Goal: Information Seeking & Learning: Understand process/instructions

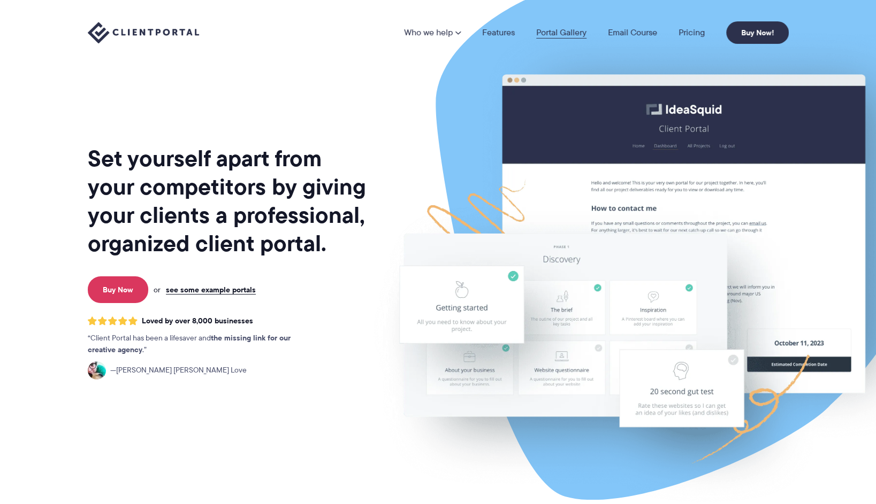
click at [565, 33] on link "Portal Gallery" at bounding box center [561, 32] width 50 height 9
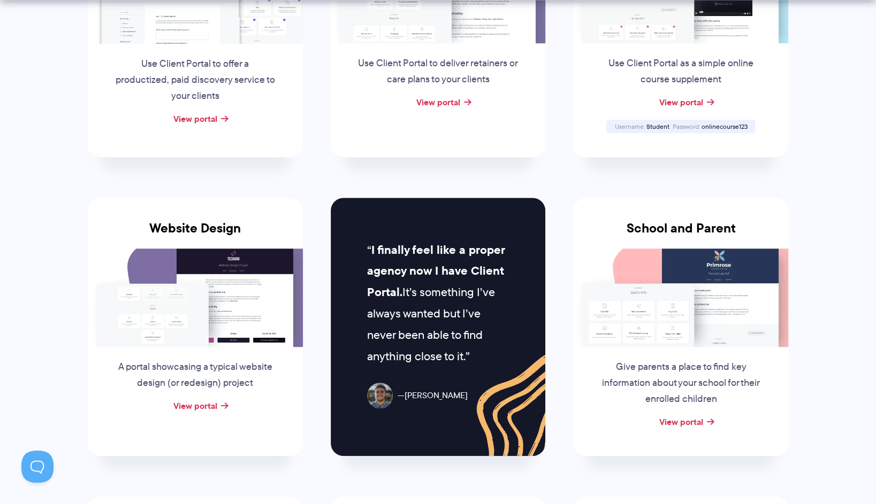
scroll to position [353, 0]
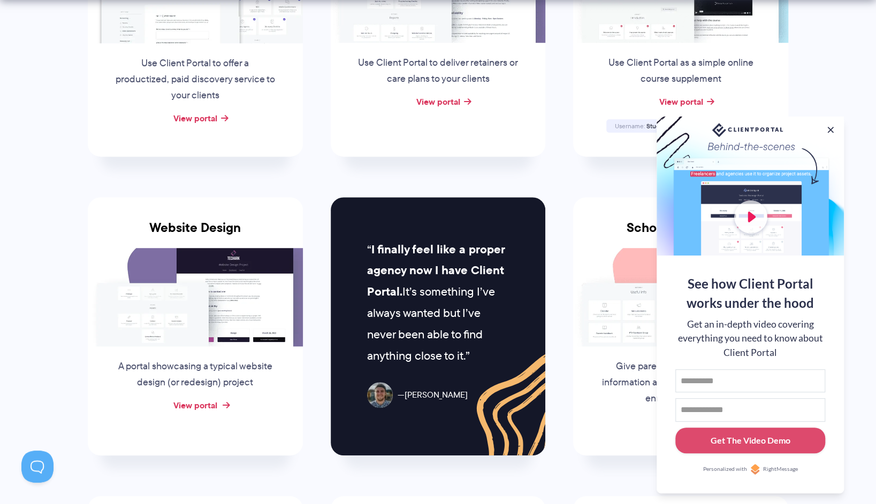
click at [194, 405] on link "View portal" at bounding box center [195, 405] width 44 height 13
click at [833, 130] on button at bounding box center [830, 130] width 13 height 13
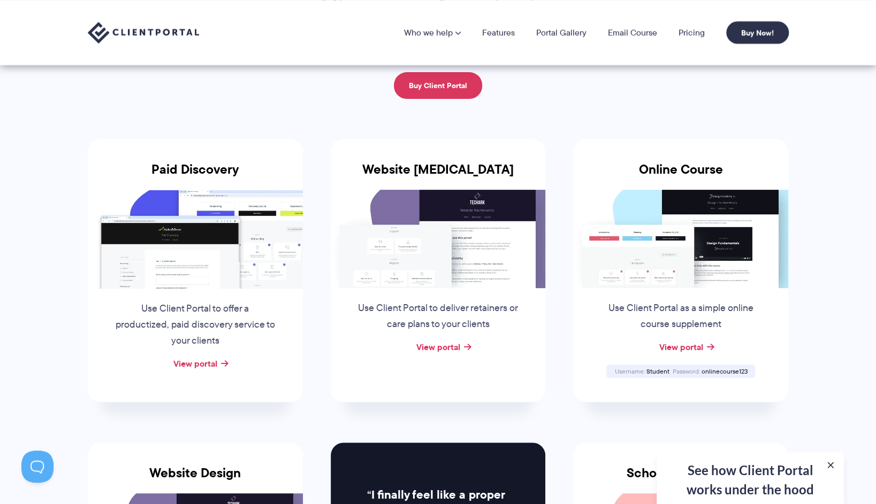
scroll to position [0, 0]
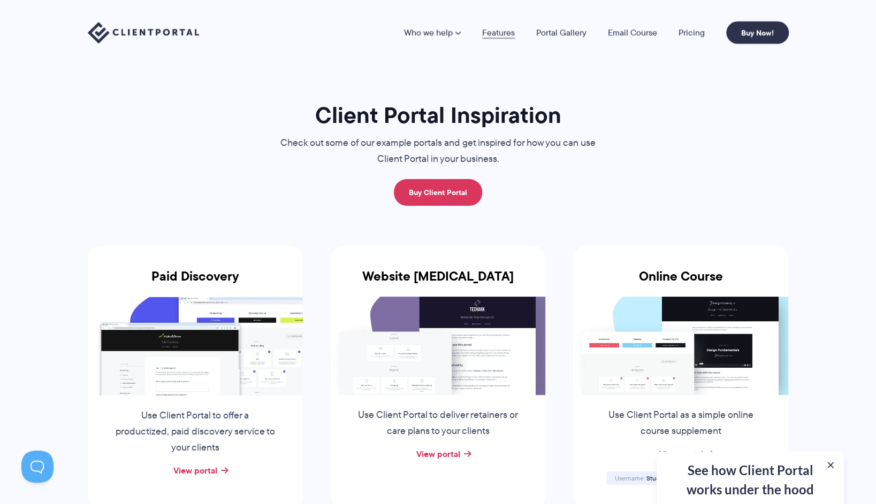
click at [494, 34] on link "Features" at bounding box center [498, 32] width 33 height 9
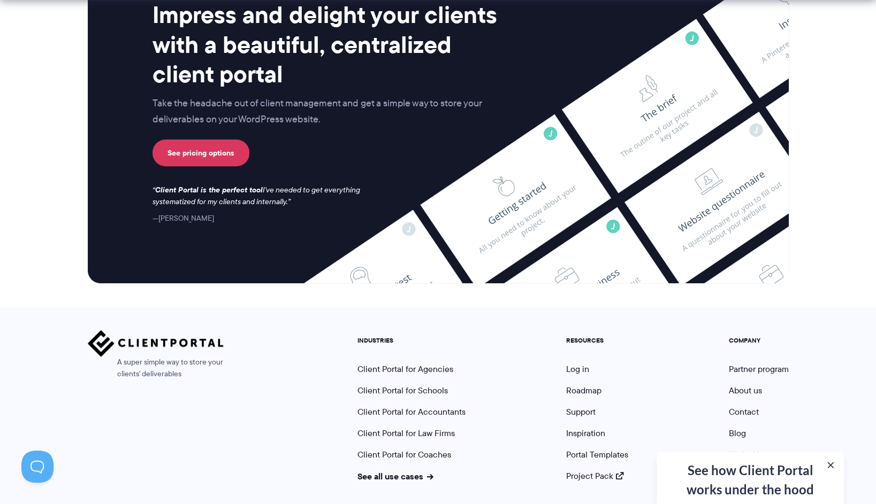
scroll to position [2798, 0]
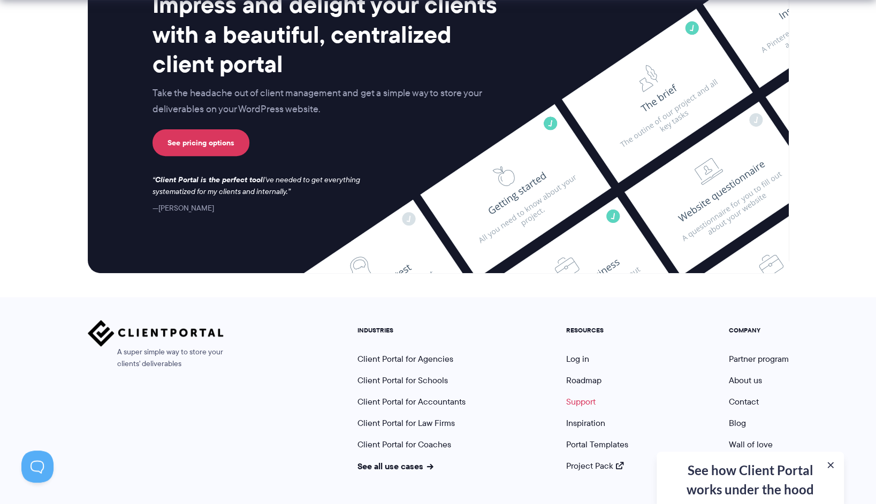
click at [571, 396] on link "Support" at bounding box center [580, 402] width 29 height 12
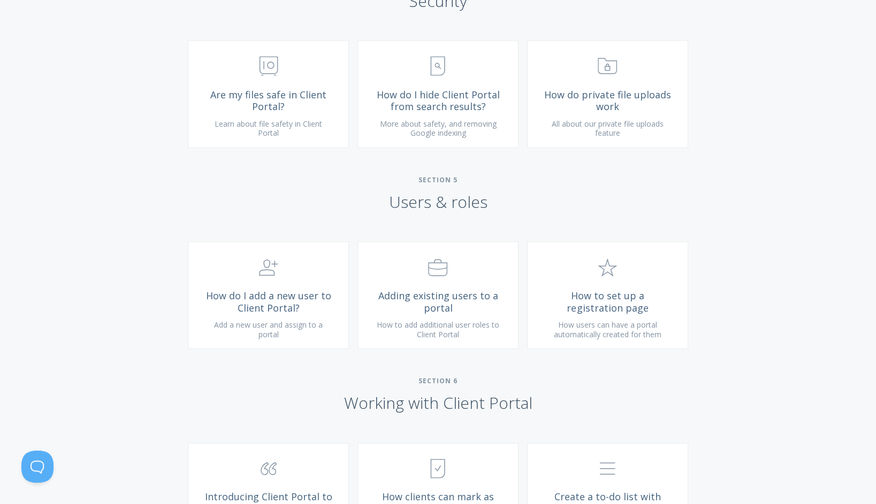
scroll to position [1580, 0]
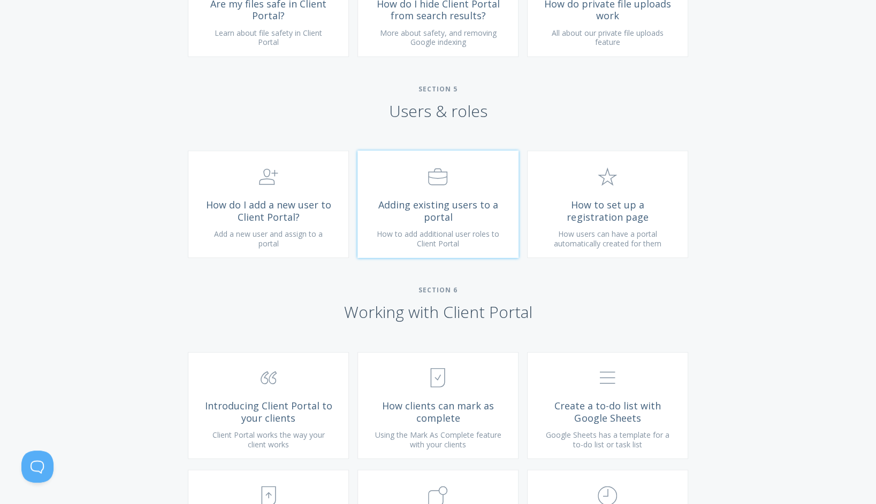
click at [456, 223] on span "Adding existing users to a portal" at bounding box center [438, 211] width 128 height 24
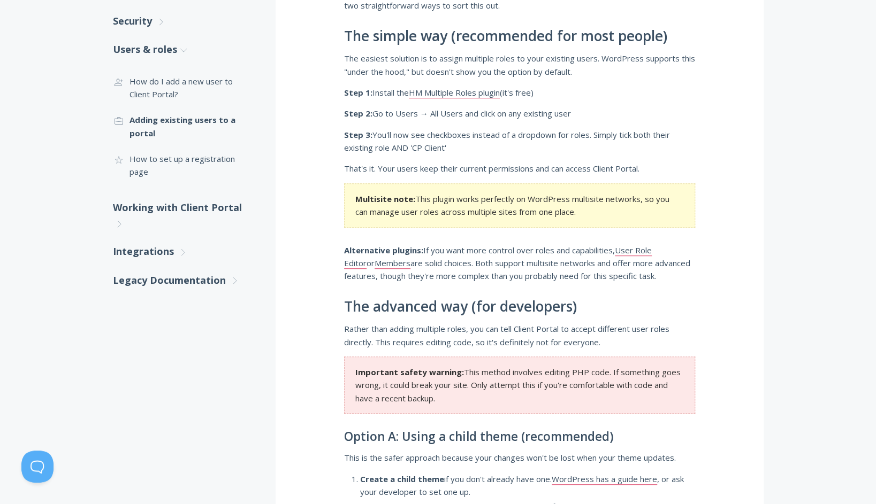
scroll to position [305, 0]
drag, startPoint x: 507, startPoint y: 93, endPoint x: 411, endPoint y: 92, distance: 95.2
click at [411, 92] on p "Step 1: Install the HM Multiple Roles plugin (it's free)" at bounding box center [519, 93] width 351 height 13
drag, startPoint x: 438, startPoint y: 113, endPoint x: 570, endPoint y: 112, distance: 132.7
click at [570, 112] on p "Step 2: Go to Users → All Users and click on any existing user" at bounding box center [519, 114] width 351 height 13
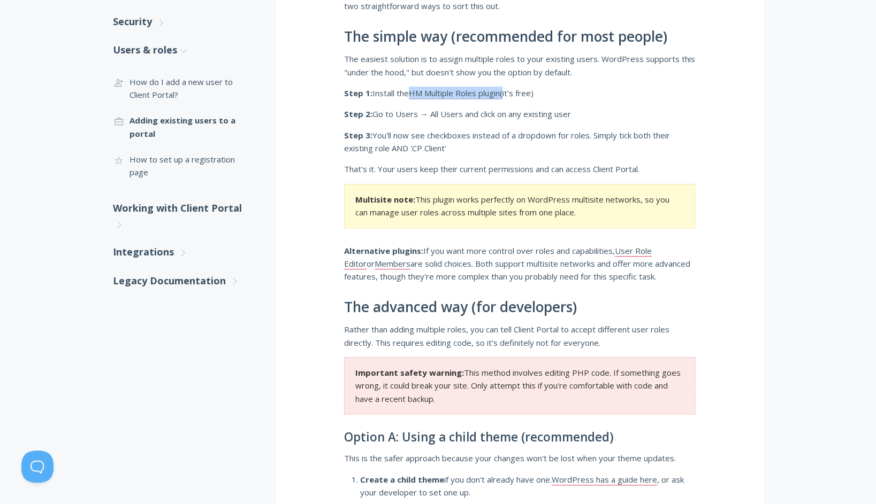
click at [570, 112] on p "Step 2: Go to Users → All Users and click on any existing user" at bounding box center [519, 114] width 351 height 13
click at [508, 139] on p "Step 3: You'll now see checkboxes instead of a dropdown for roles. Simply tick …" at bounding box center [519, 142] width 351 height 26
drag, startPoint x: 517, startPoint y: 138, endPoint x: 595, endPoint y: 148, distance: 78.7
click at [595, 148] on p "Step 3: You'll now see checkboxes instead of a dropdown for roles. Simply tick …" at bounding box center [519, 142] width 351 height 26
click at [430, 137] on p "Step 3: You'll now see checkboxes instead of a dropdown for roles. Simply tick …" at bounding box center [519, 142] width 351 height 26
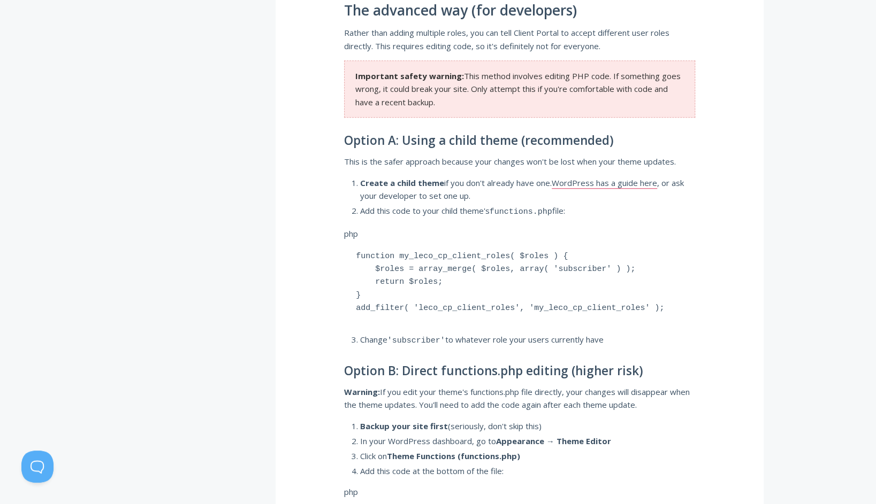
scroll to position [602, 0]
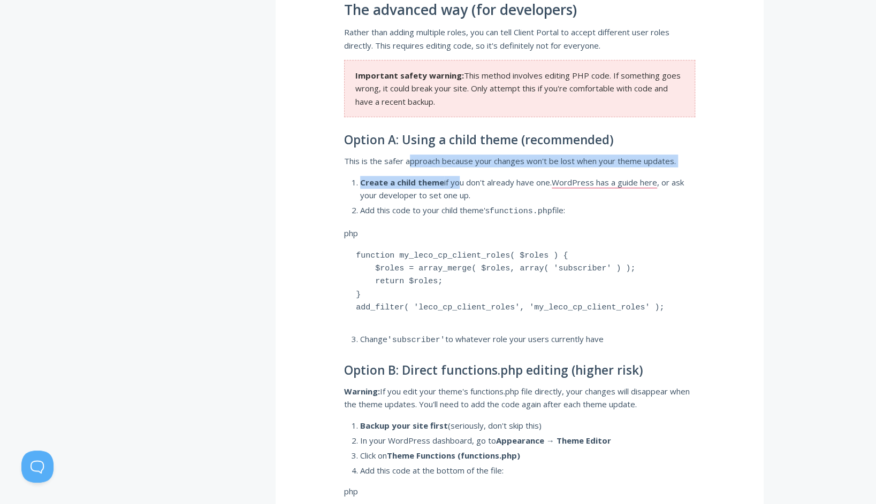
drag, startPoint x: 410, startPoint y: 164, endPoint x: 456, endPoint y: 170, distance: 46.9
click at [456, 170] on div "How do I add existing WordPress users to Client Portal? Client Portal requires …" at bounding box center [520, 477] width 488 height 1793
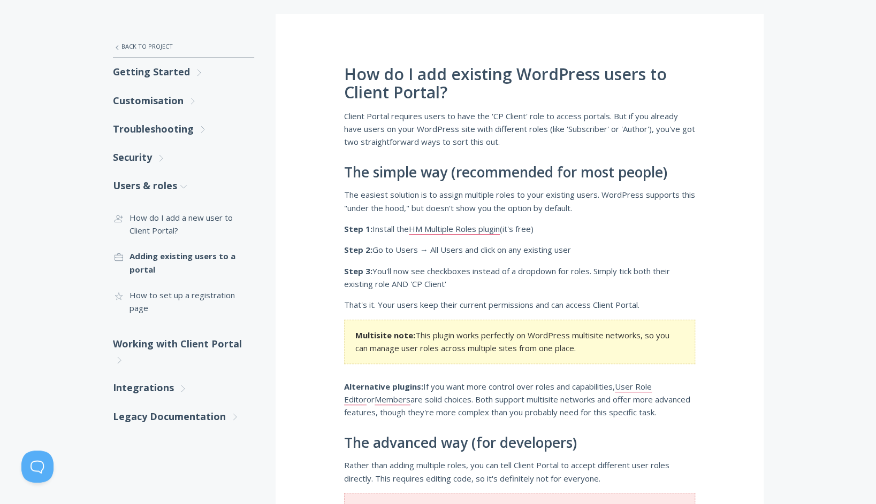
scroll to position [0, 0]
